Goal: Information Seeking & Learning: Learn about a topic

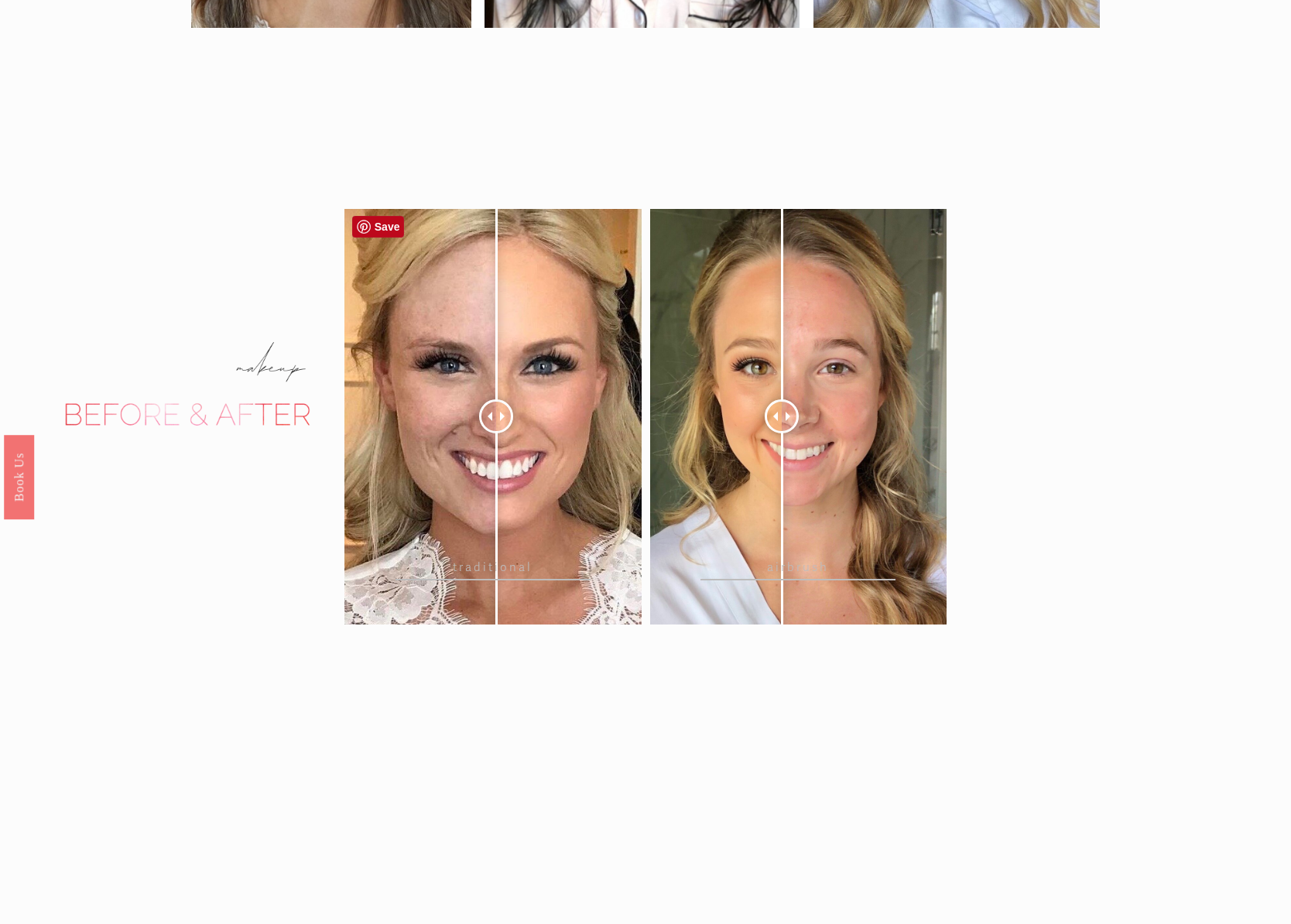
drag, startPoint x: 476, startPoint y: 414, endPoint x: 496, endPoint y: 385, distance: 35.2
click at [496, 399] on div at bounding box center [496, 417] width 34 height 34
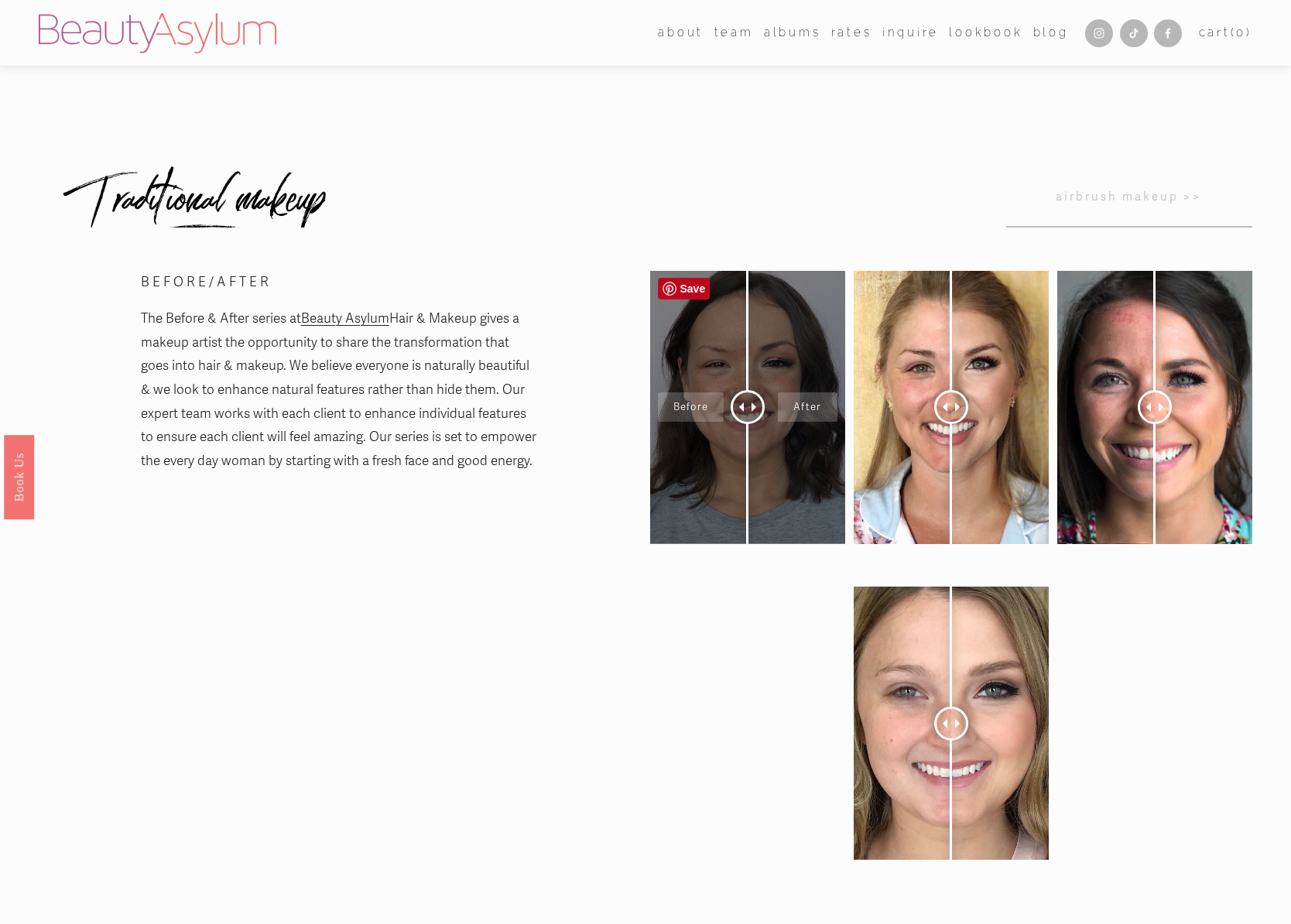
click at [700, 485] on div at bounding box center [747, 408] width 195 height 273
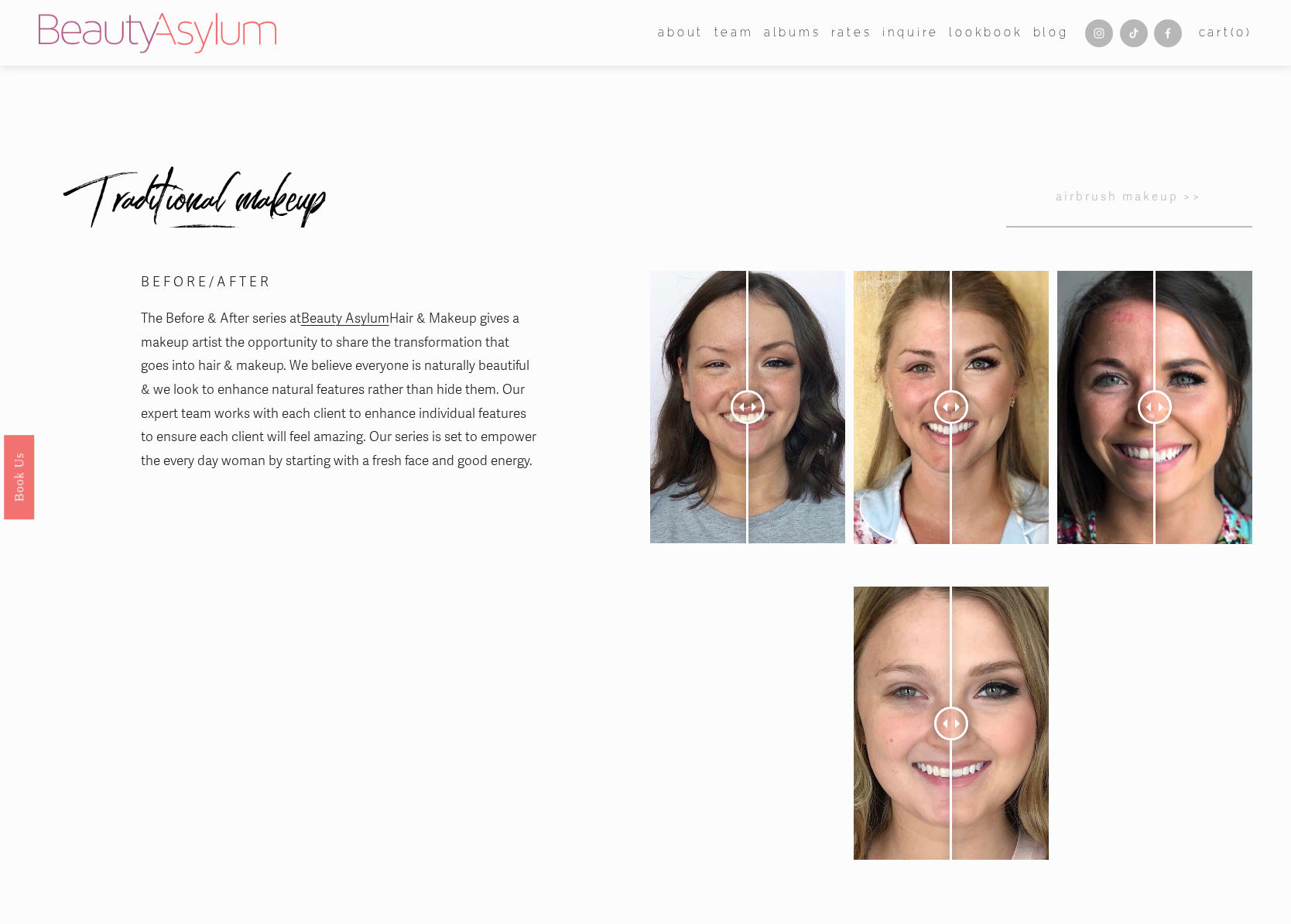
click at [1136, 199] on link "airbrush makeup >>" at bounding box center [1129, 196] width 246 height 61
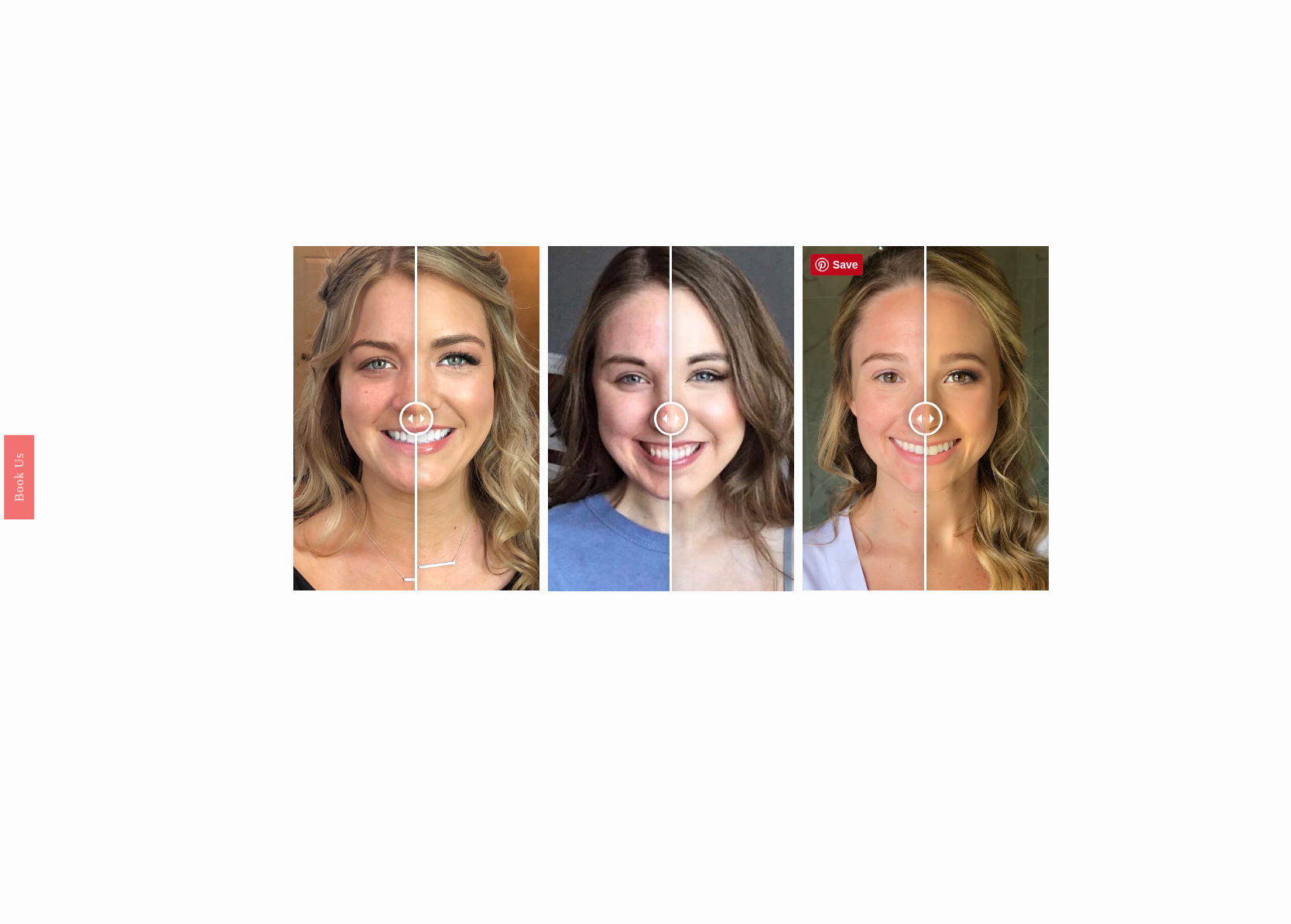
scroll to position [579, 0]
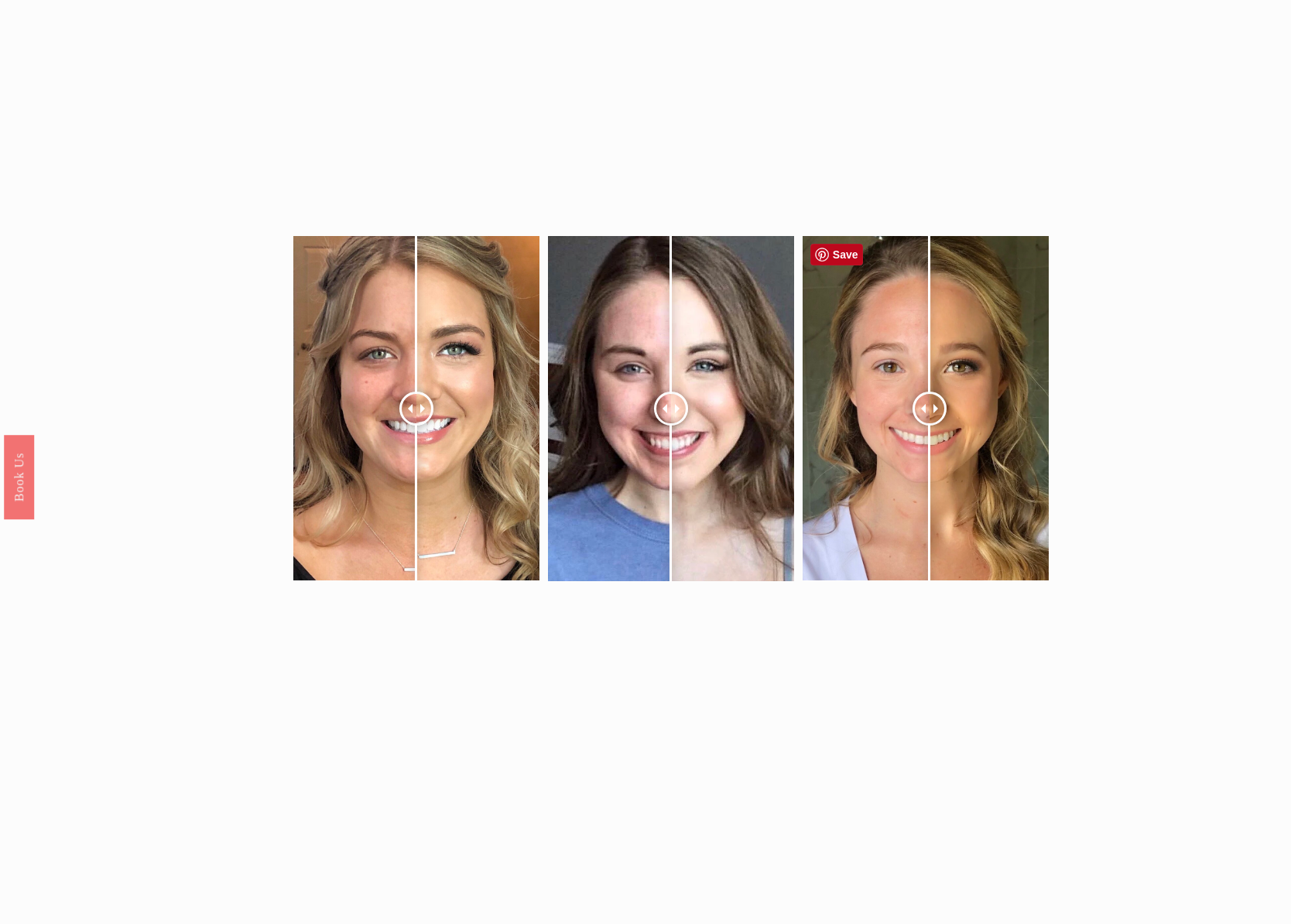
click at [931, 413] on div at bounding box center [930, 408] width 34 height 34
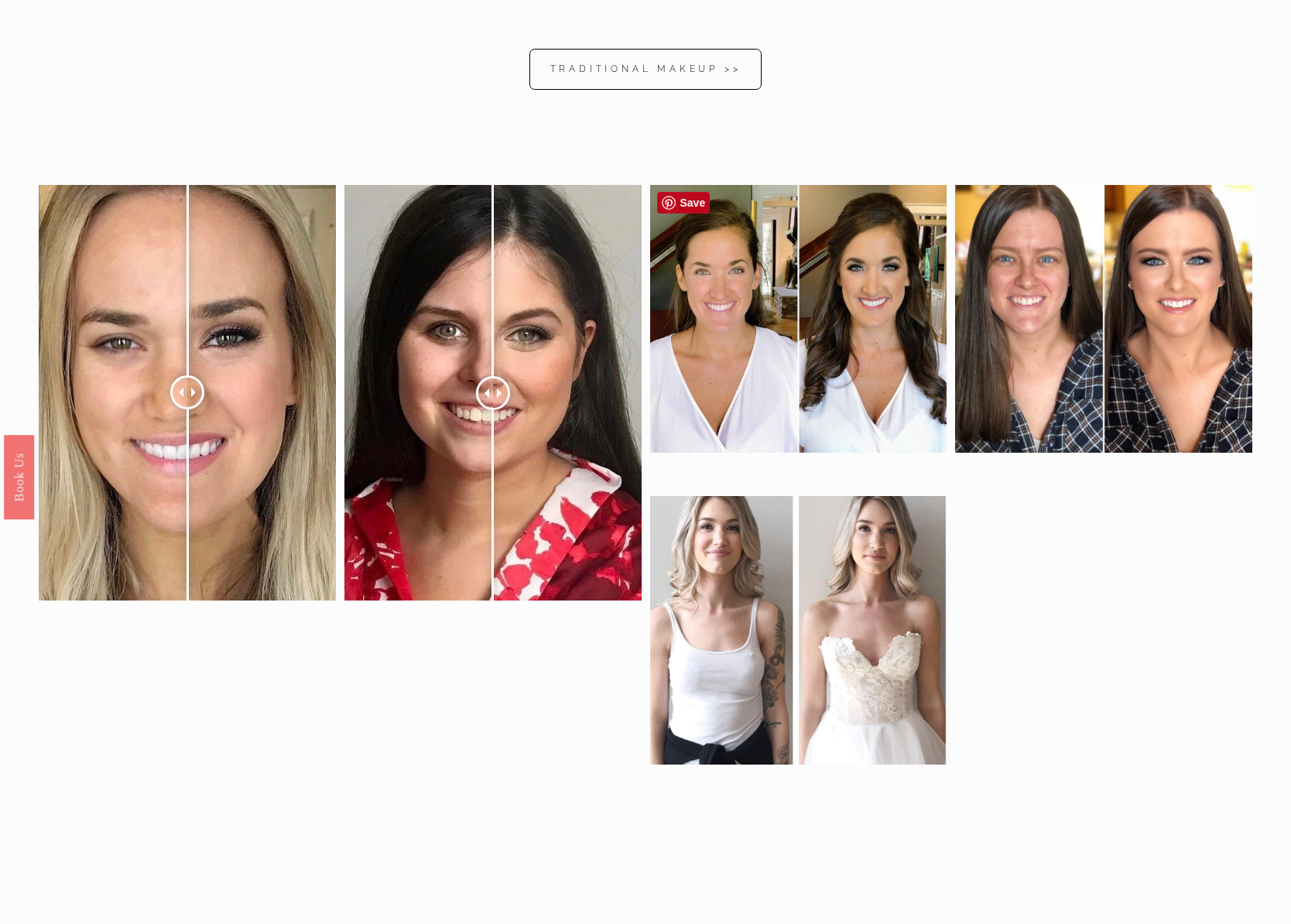
scroll to position [1508, 0]
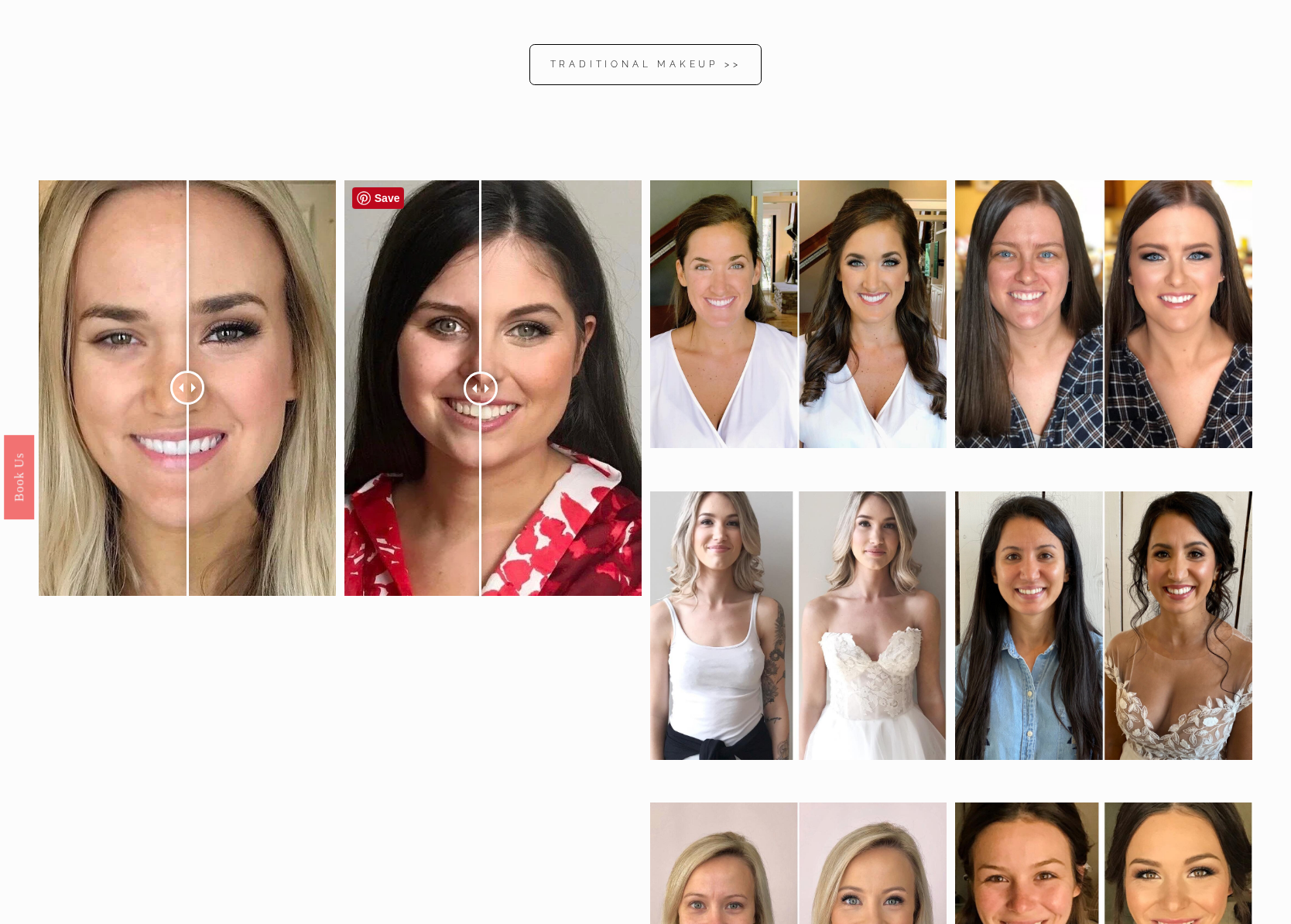
drag, startPoint x: 490, startPoint y: 388, endPoint x: 481, endPoint y: 383, distance: 10.3
click at [481, 383] on div at bounding box center [481, 389] width 34 height 34
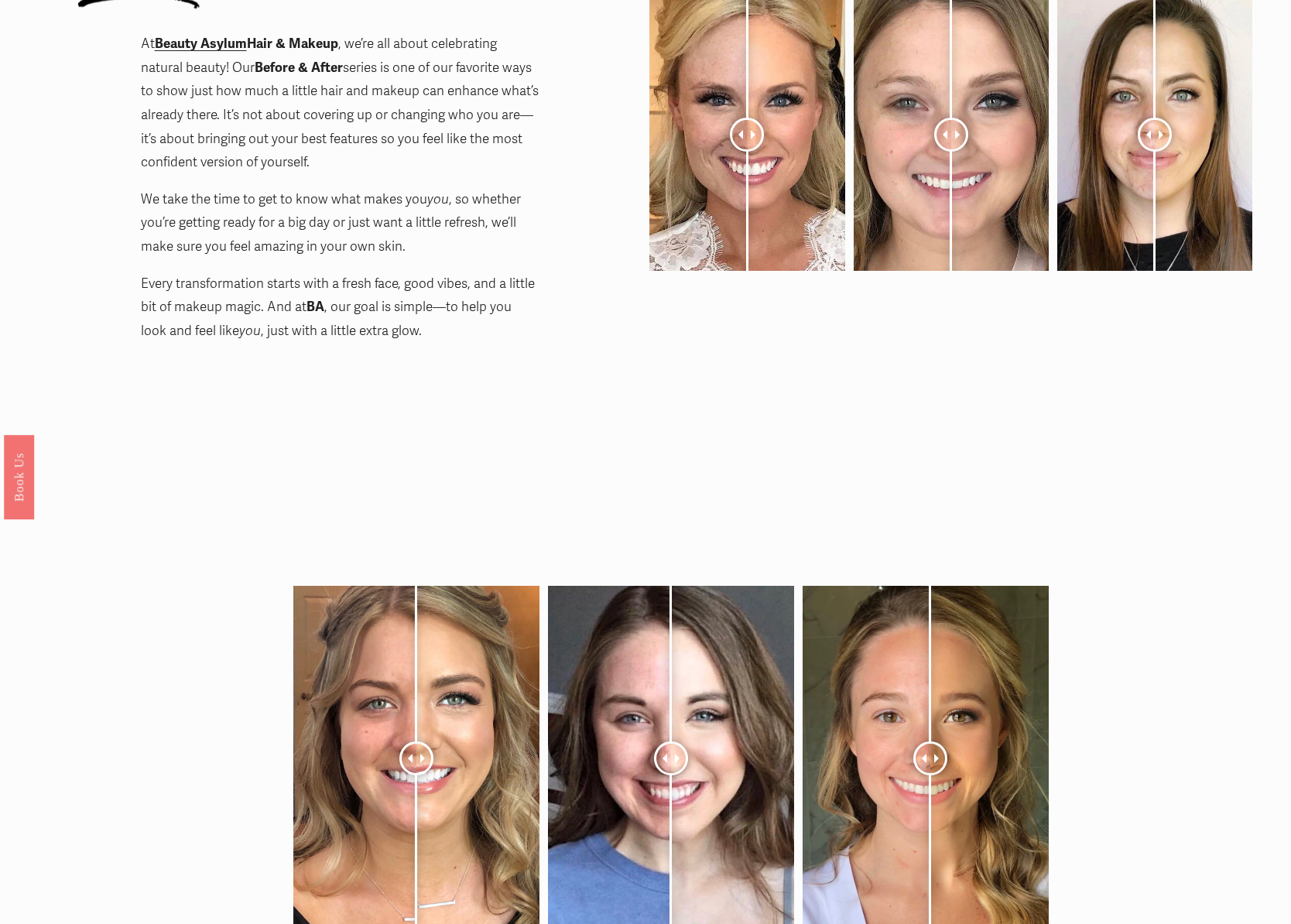
scroll to position [0, 0]
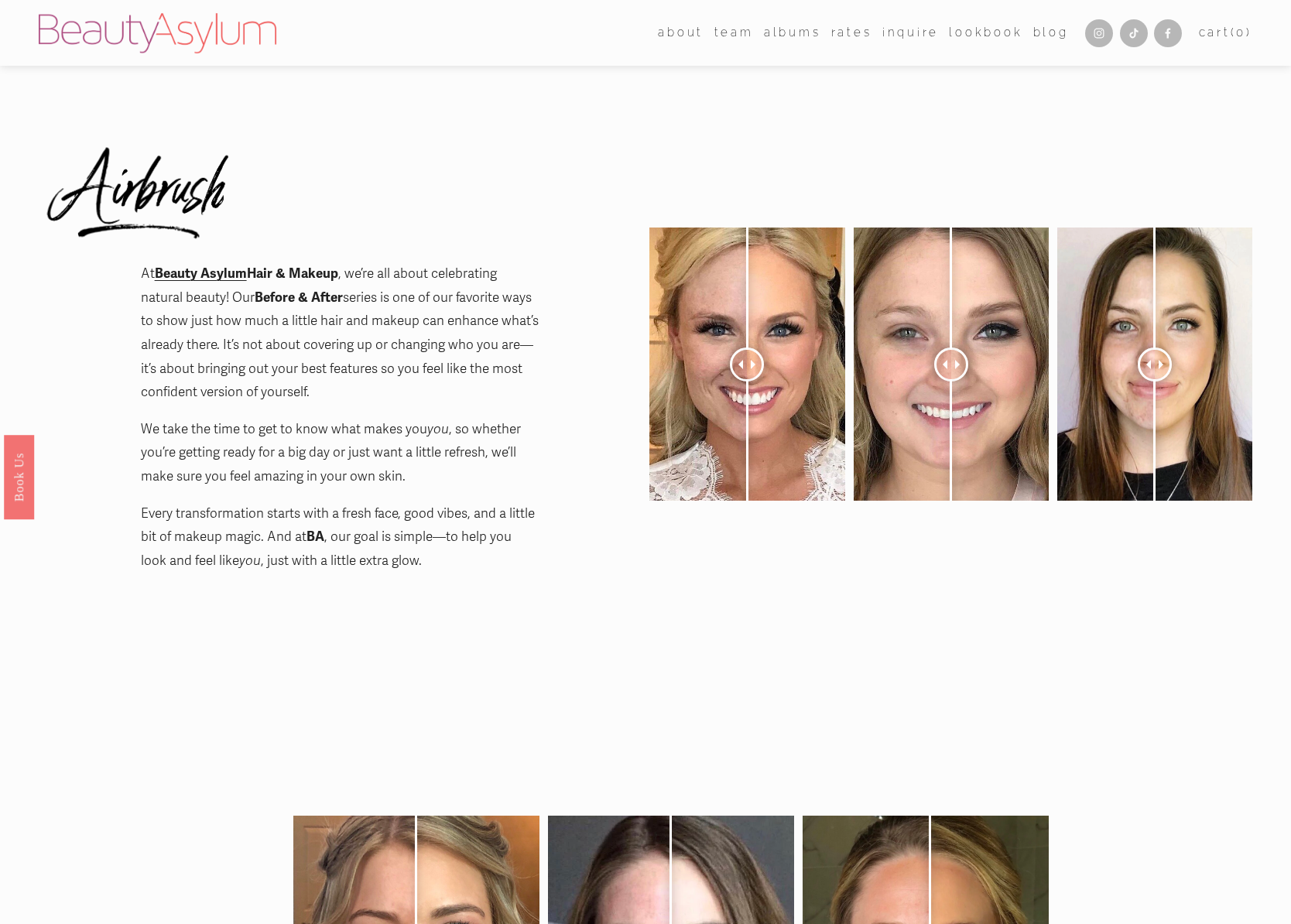
click at [787, 611] on div at bounding box center [747, 517] width 195 height 579
